Goal: Transaction & Acquisition: Purchase product/service

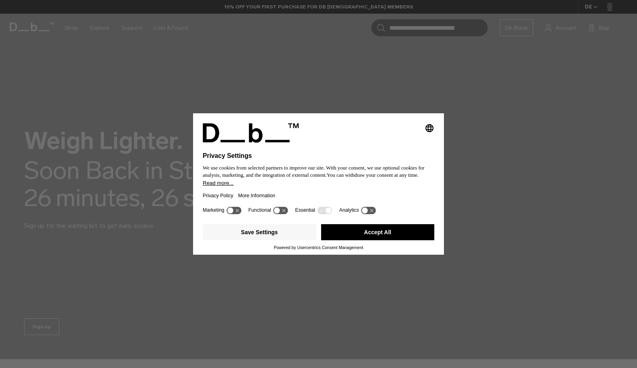
click at [381, 227] on button "Accept All" at bounding box center [378, 232] width 114 height 16
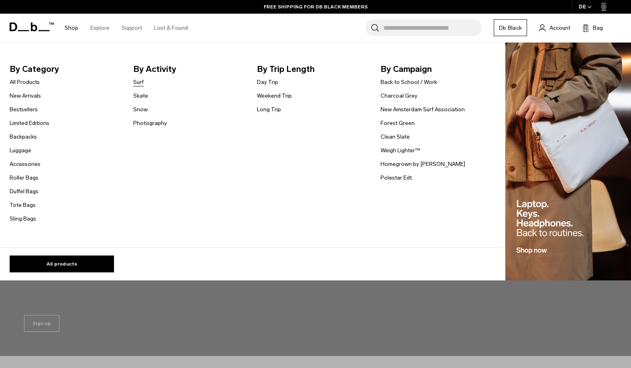
click at [138, 81] on link "Surf" at bounding box center [138, 82] width 10 height 8
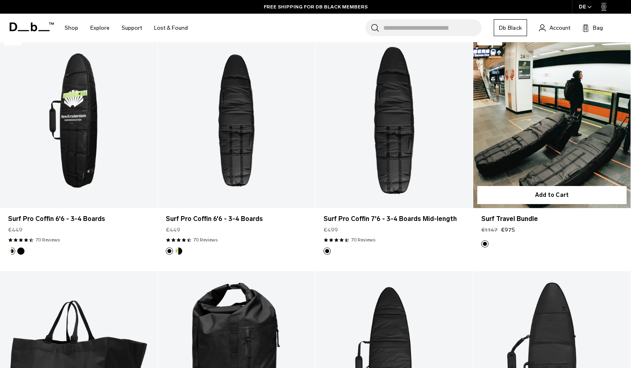
scroll to position [161, 0]
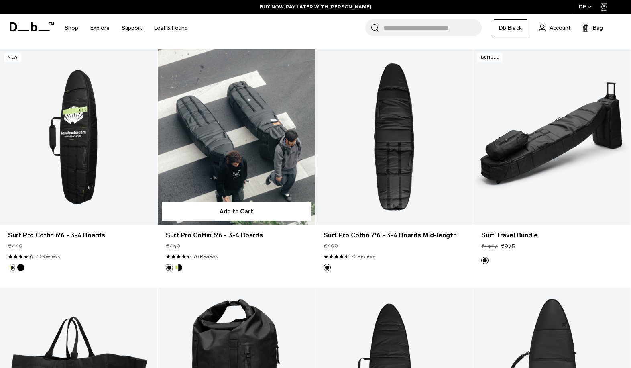
click at [227, 141] on link "Surf Pro Coffin 6'6 - 3-4 Boards" at bounding box center [236, 136] width 157 height 175
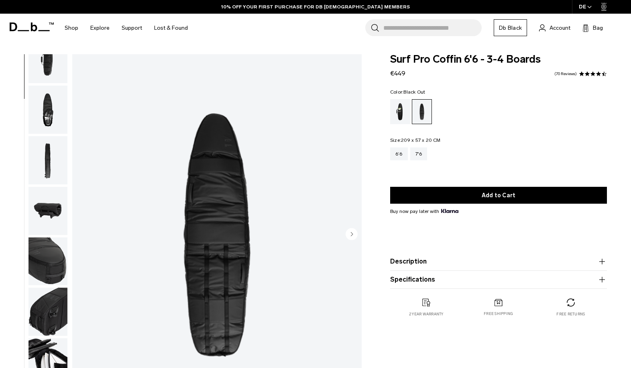
click at [53, 114] on img "button" at bounding box center [48, 110] width 39 height 48
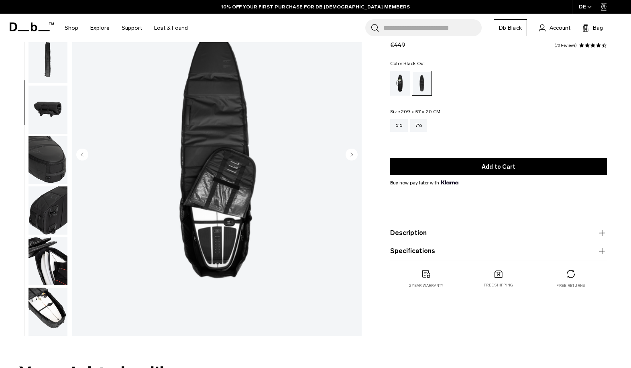
scroll to position [80, 0]
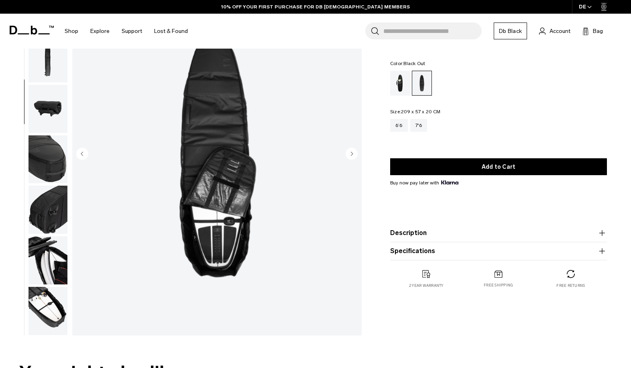
click at [47, 274] on img "button" at bounding box center [48, 260] width 39 height 48
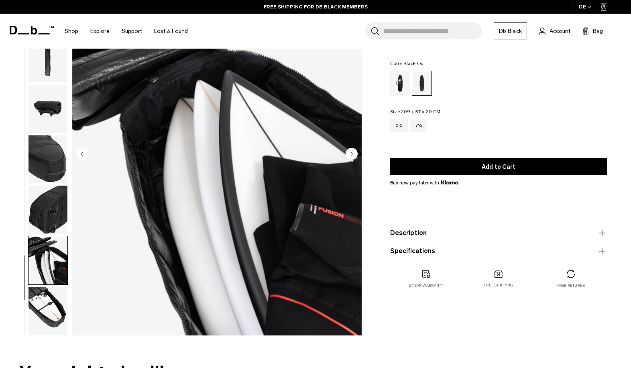
click at [53, 299] on img "button" at bounding box center [48, 311] width 39 height 48
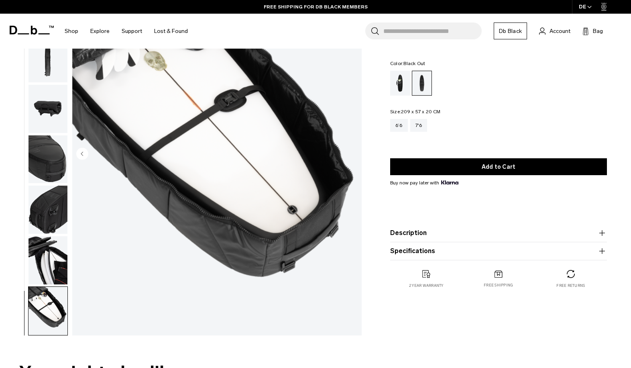
click at [52, 102] on img "button" at bounding box center [48, 109] width 39 height 48
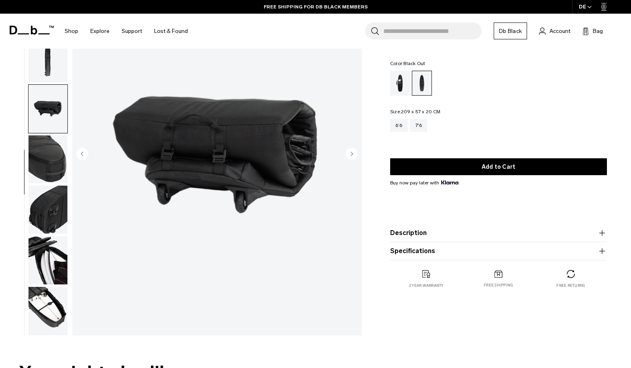
click at [47, 153] on img "button" at bounding box center [48, 159] width 39 height 48
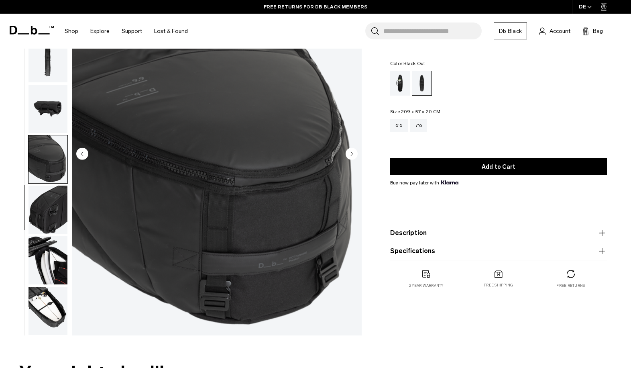
click at [53, 198] on img "button" at bounding box center [48, 210] width 39 height 48
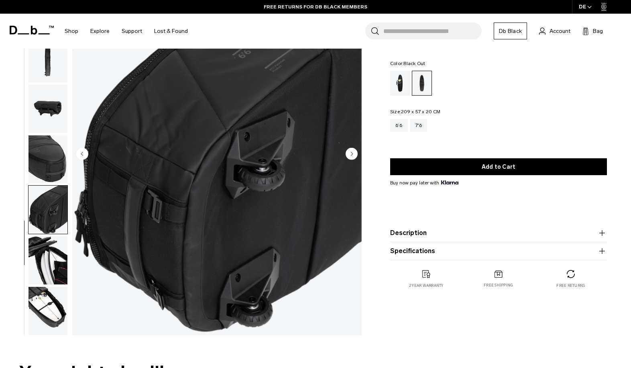
click at [57, 243] on img "button" at bounding box center [48, 260] width 39 height 48
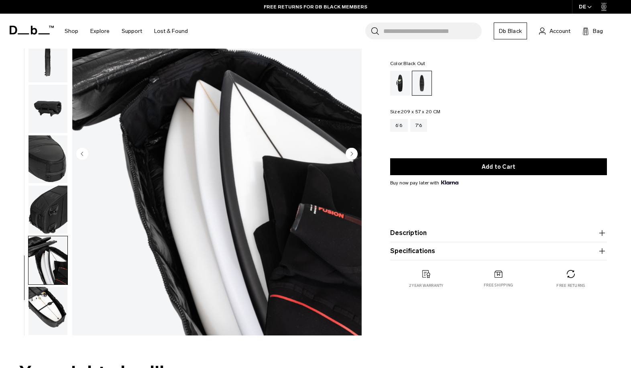
click at [49, 297] on img "button" at bounding box center [48, 311] width 39 height 48
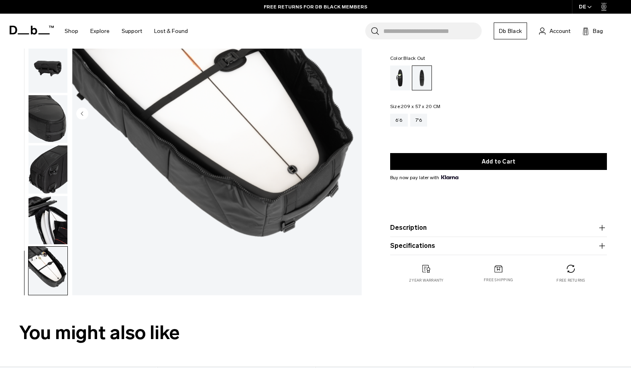
scroll to position [0, 0]
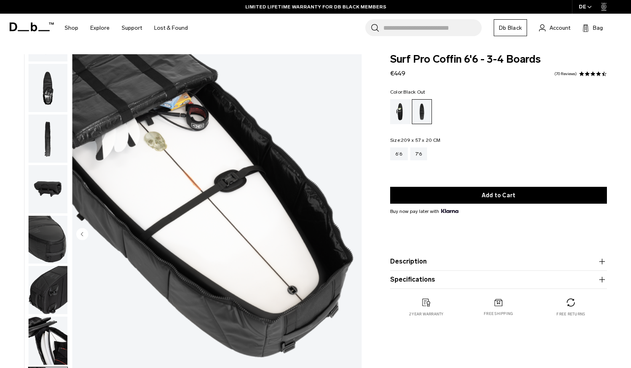
click at [589, 74] on span at bounding box center [588, 74] width 6 height 6
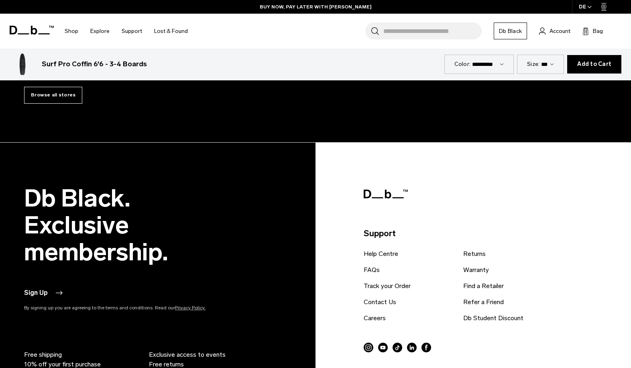
scroll to position [2492, 0]
